Goal: Navigation & Orientation: Understand site structure

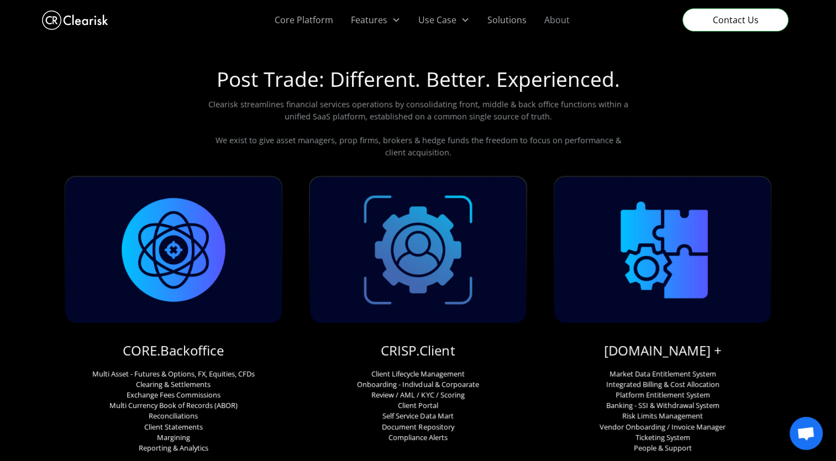
click at [549, 22] on link "About" at bounding box center [556, 20] width 43 height 40
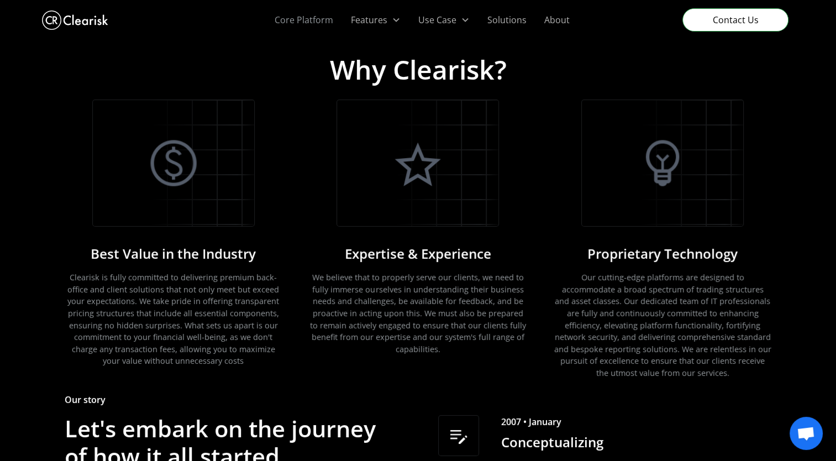
click at [297, 21] on link "Core Platform" at bounding box center [304, 20] width 76 height 40
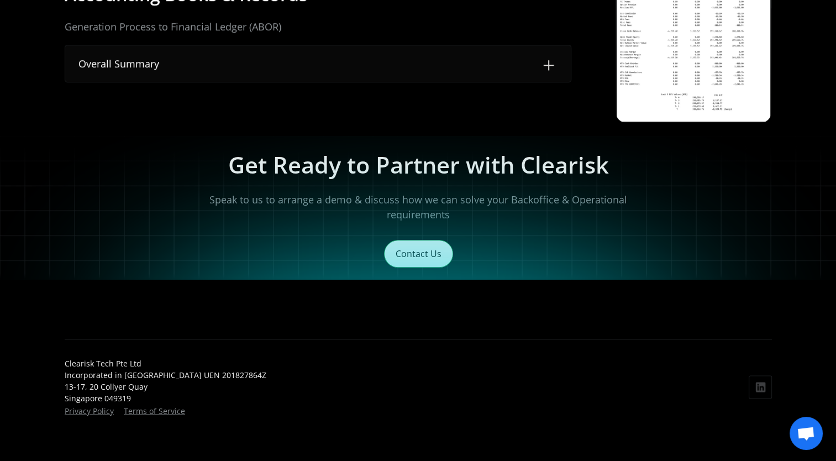
scroll to position [796, 0]
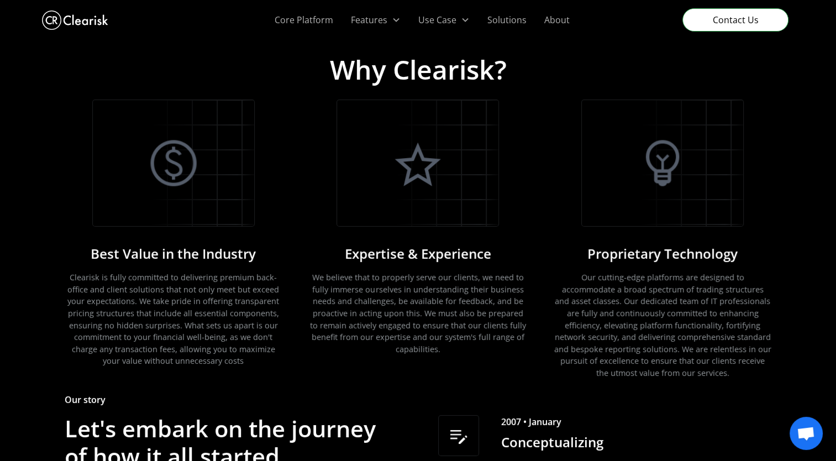
click at [560, 21] on link "About" at bounding box center [556, 20] width 43 height 40
click at [87, 17] on img "home" at bounding box center [75, 20] width 66 height 25
